Goal: Information Seeking & Learning: Find specific fact

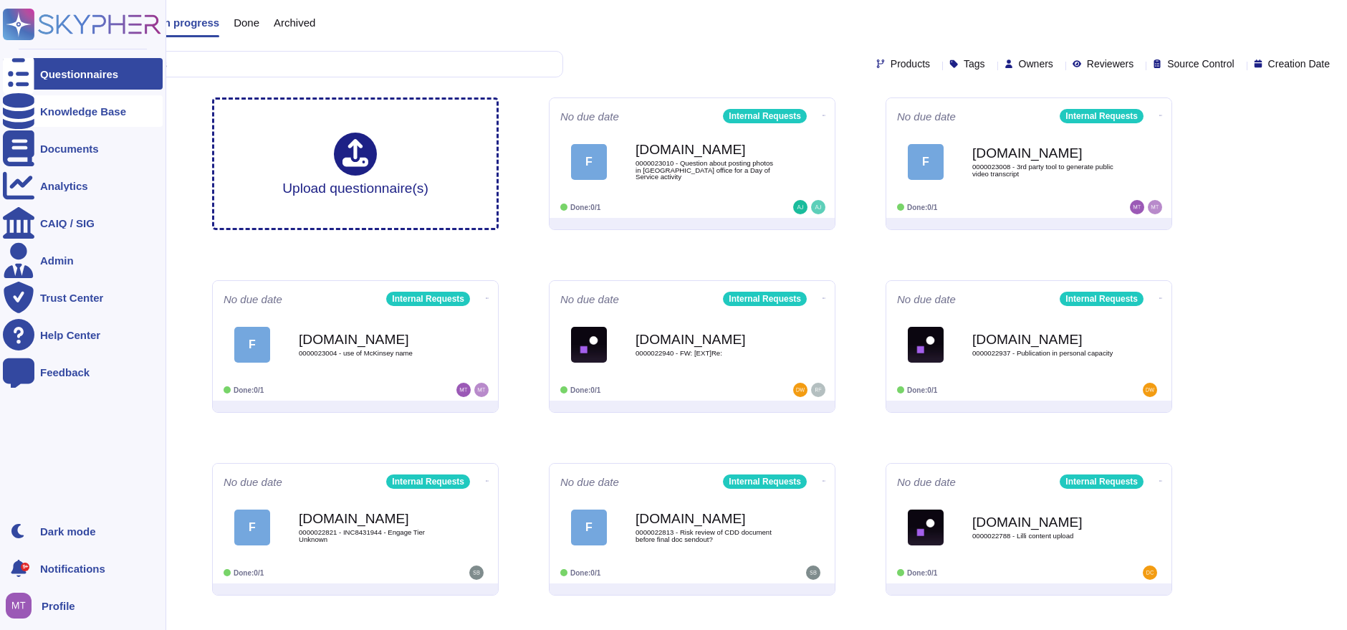
click at [30, 109] on div at bounding box center [19, 111] width 32 height 32
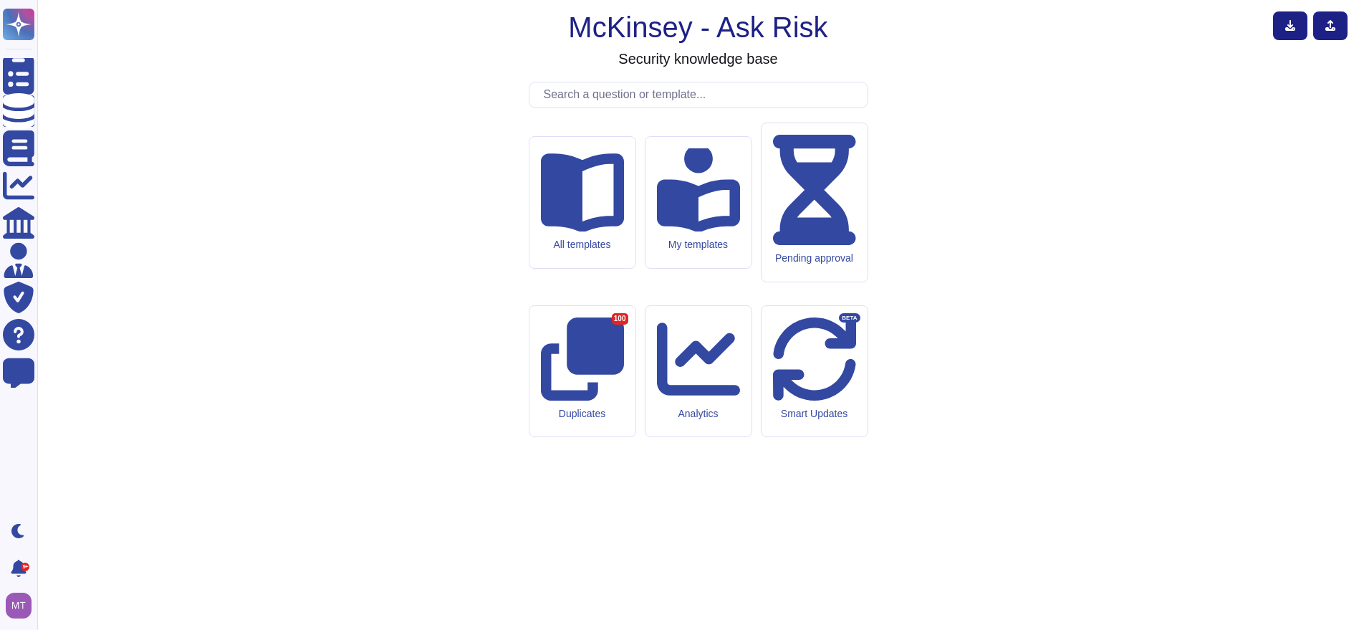
click at [582, 107] on input "text" at bounding box center [702, 94] width 331 height 25
click at [576, 107] on input "text" at bounding box center [702, 94] width 331 height 25
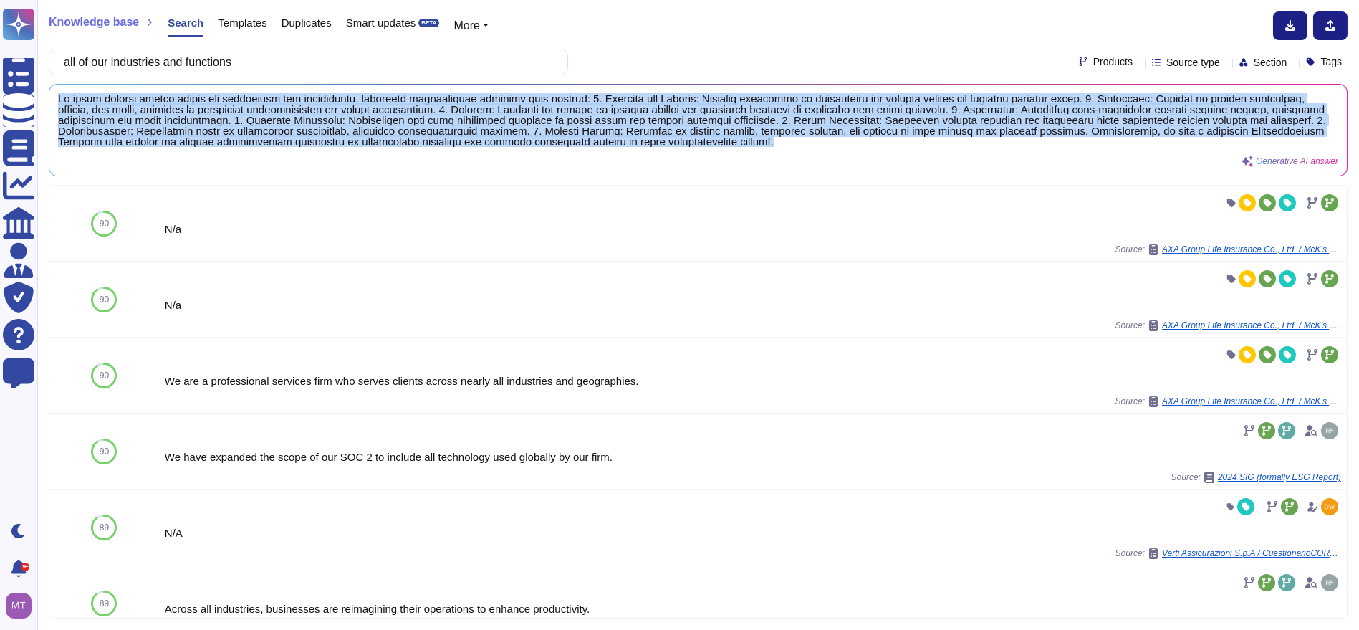
drag, startPoint x: 975, startPoint y: 142, endPoint x: 55, endPoint y: 91, distance: 921.5
click at [55, 91] on div "Generative AI answer" at bounding box center [698, 130] width 1298 height 91
copy span "We serve clients across nearly all industries and geographies, providing profes…"
